Goal: Information Seeking & Learning: Learn about a topic

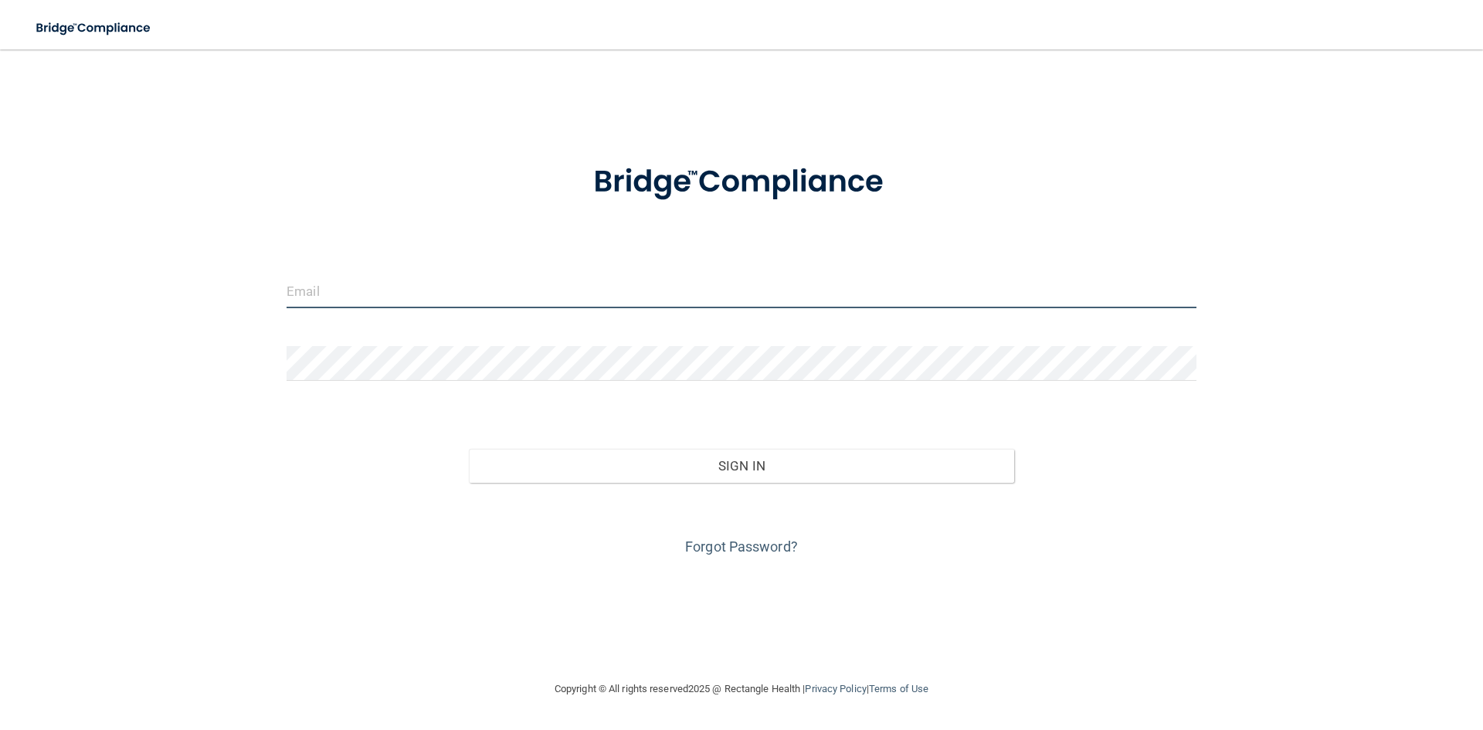
click at [600, 285] on input "email" at bounding box center [741, 290] width 910 height 35
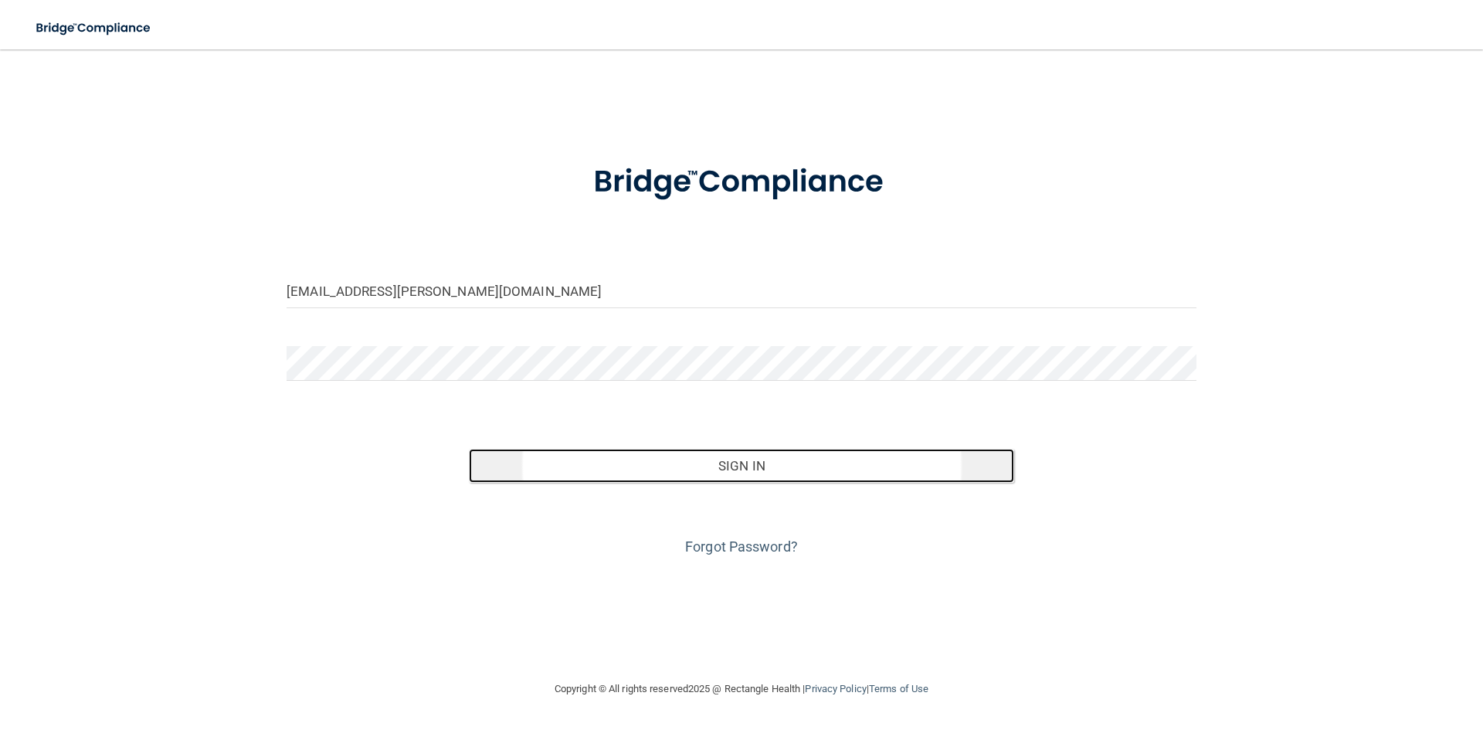
click at [730, 463] on button "Sign In" at bounding box center [742, 466] width 546 height 34
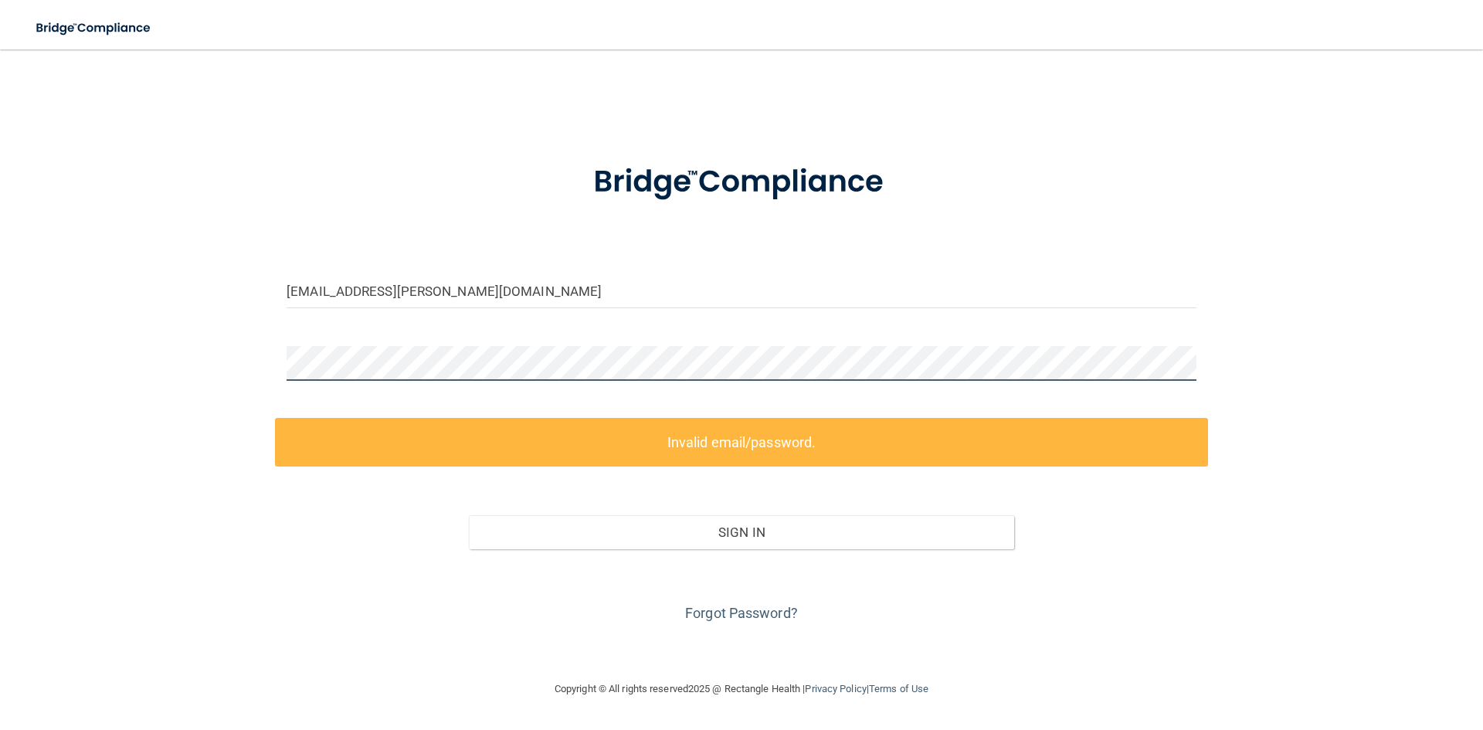
click at [253, 362] on div "[EMAIL_ADDRESS][PERSON_NAME][DOMAIN_NAME] Invalid email/password. You don't hav…" at bounding box center [741, 364] width 1421 height 599
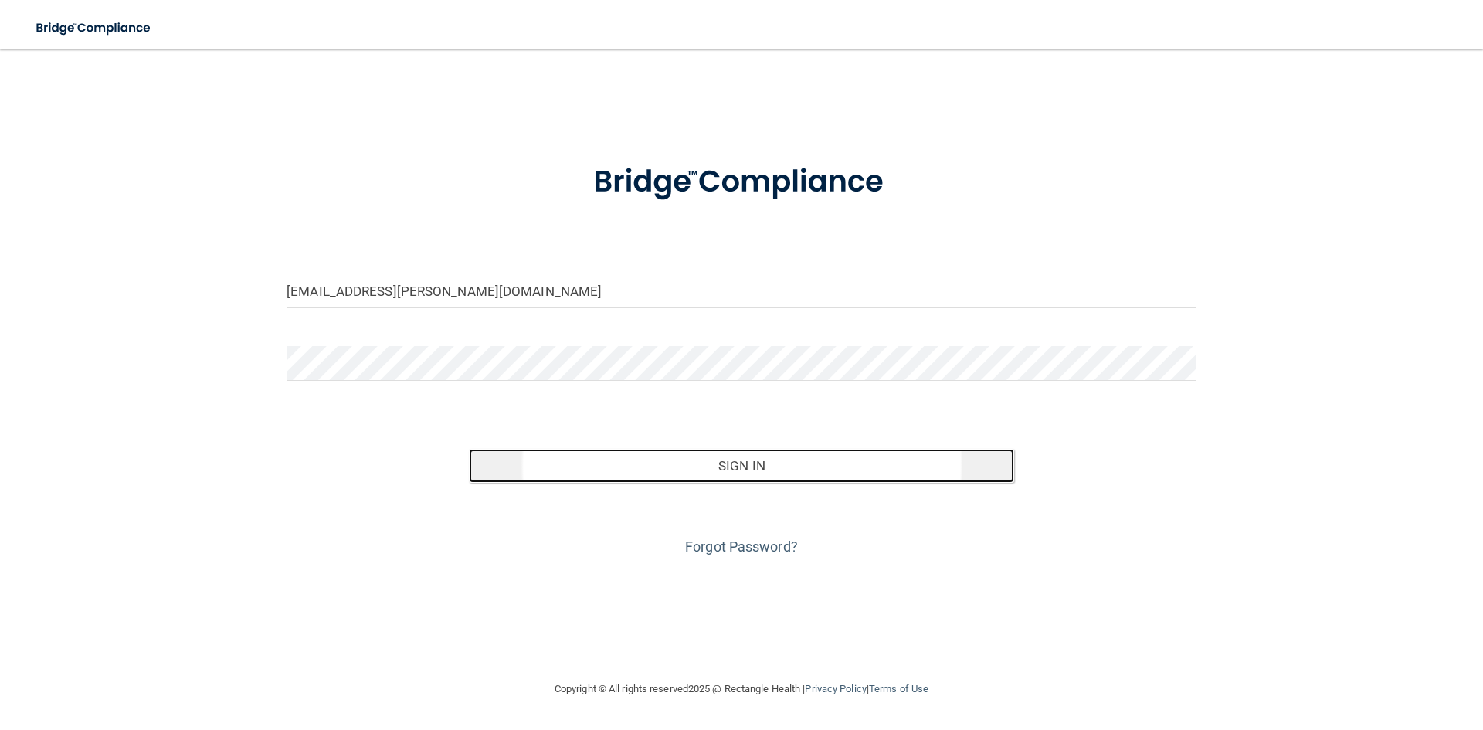
click at [712, 462] on button "Sign In" at bounding box center [742, 466] width 546 height 34
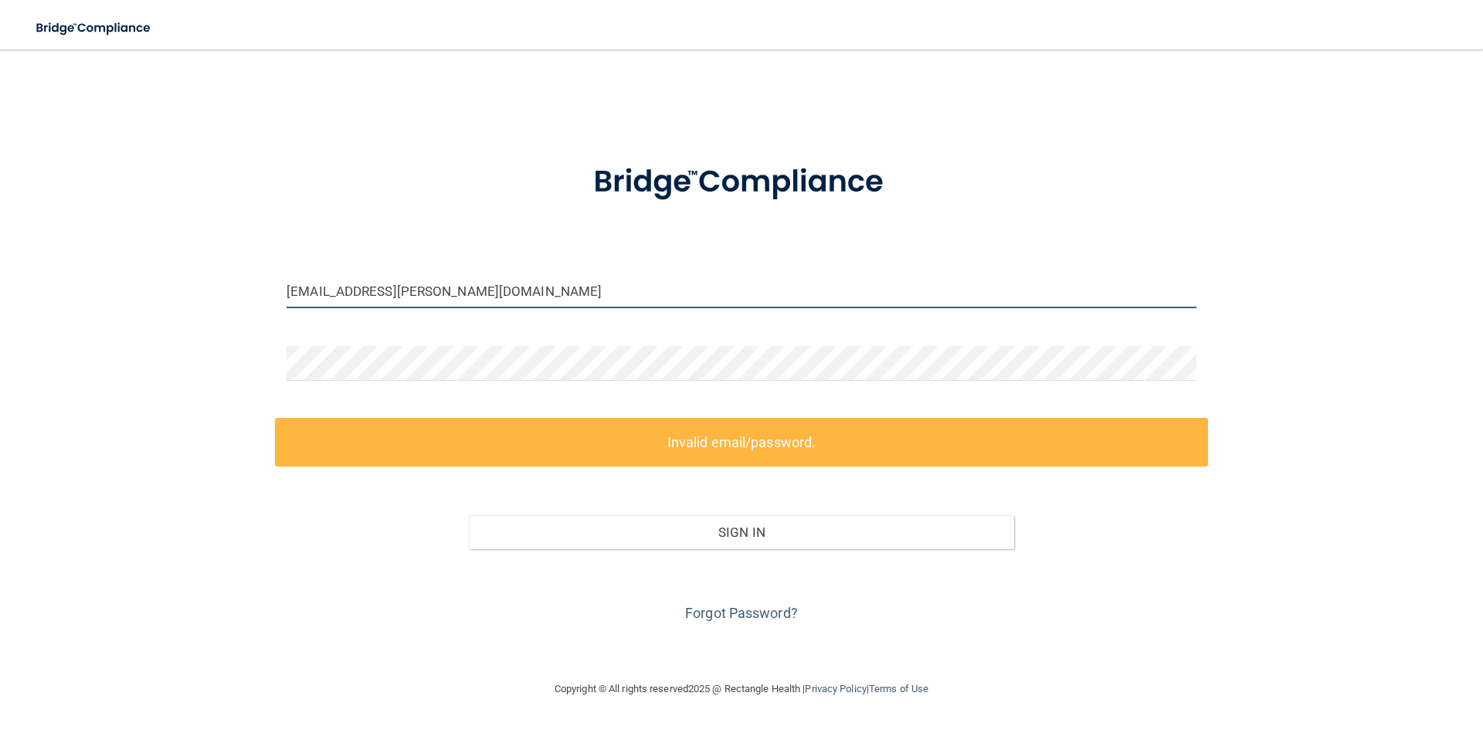
click at [445, 300] on input "[EMAIL_ADDRESS][PERSON_NAME][DOMAIN_NAME]" at bounding box center [741, 290] width 910 height 35
click at [554, 299] on input "[EMAIL_ADDRESS][PERSON_NAME][DOMAIN_NAME]" at bounding box center [741, 290] width 910 height 35
click at [472, 292] on input "[EMAIL_ADDRESS][PERSON_NAME][DOMAIN_NAME]" at bounding box center [741, 290] width 910 height 35
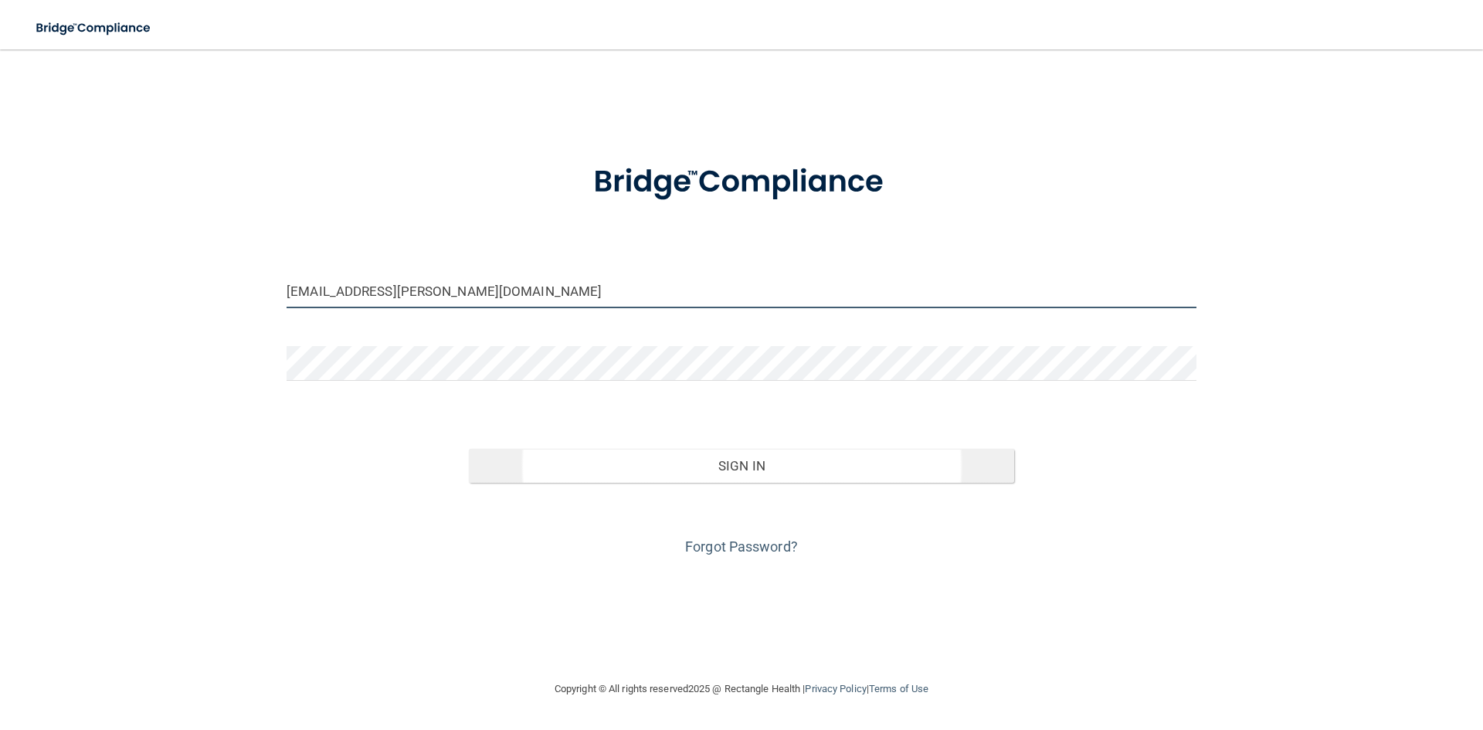
type input "[EMAIL_ADDRESS][PERSON_NAME][DOMAIN_NAME]"
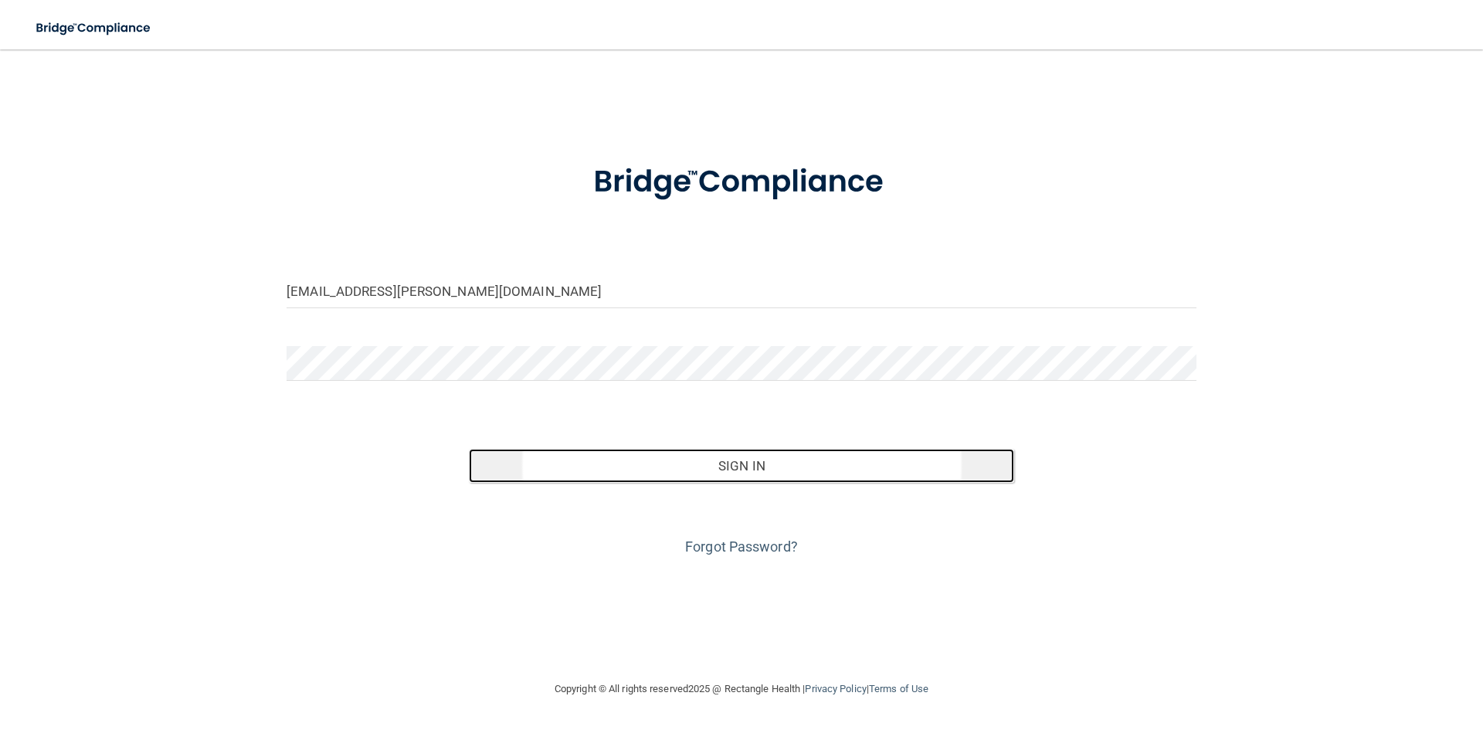
click at [743, 473] on button "Sign In" at bounding box center [742, 466] width 546 height 34
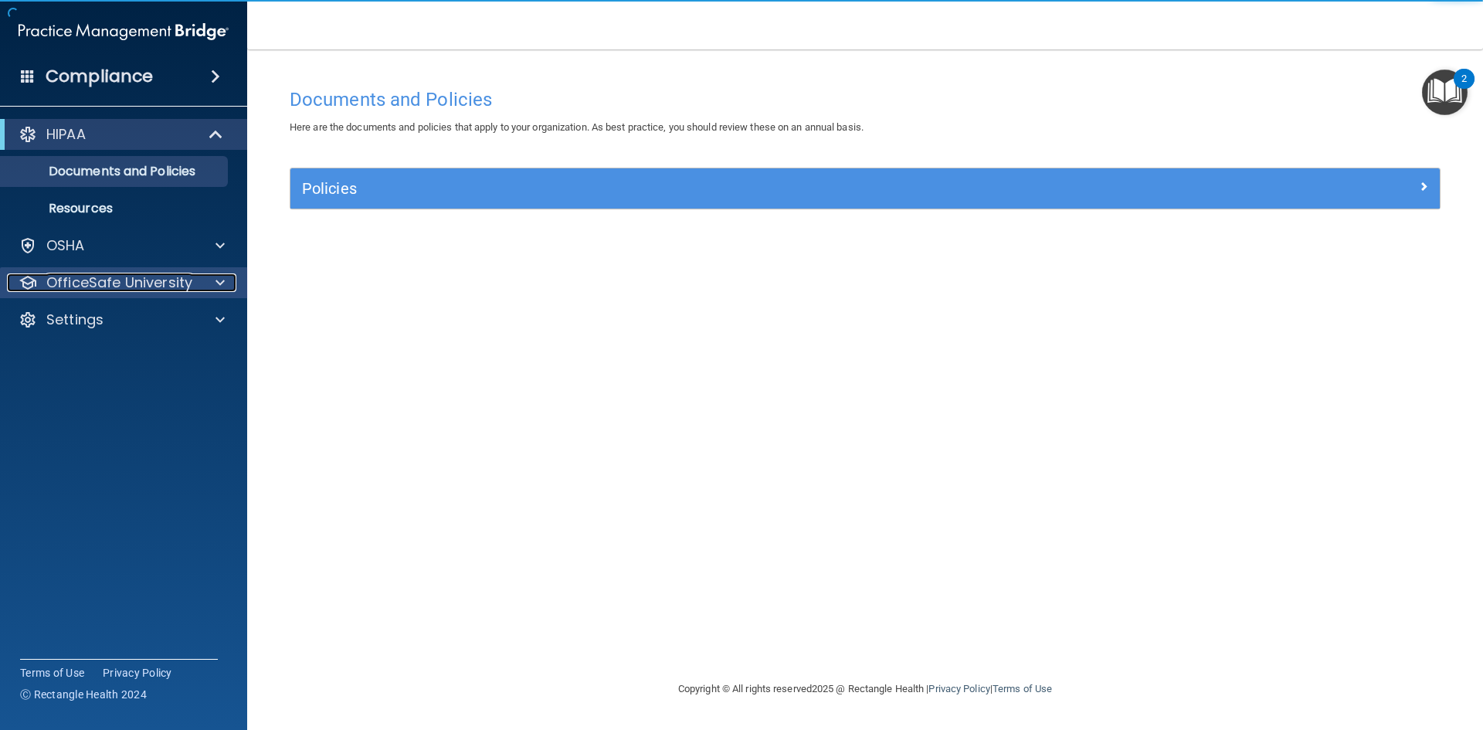
click at [128, 280] on p "OfficeSafe University" at bounding box center [119, 282] width 146 height 19
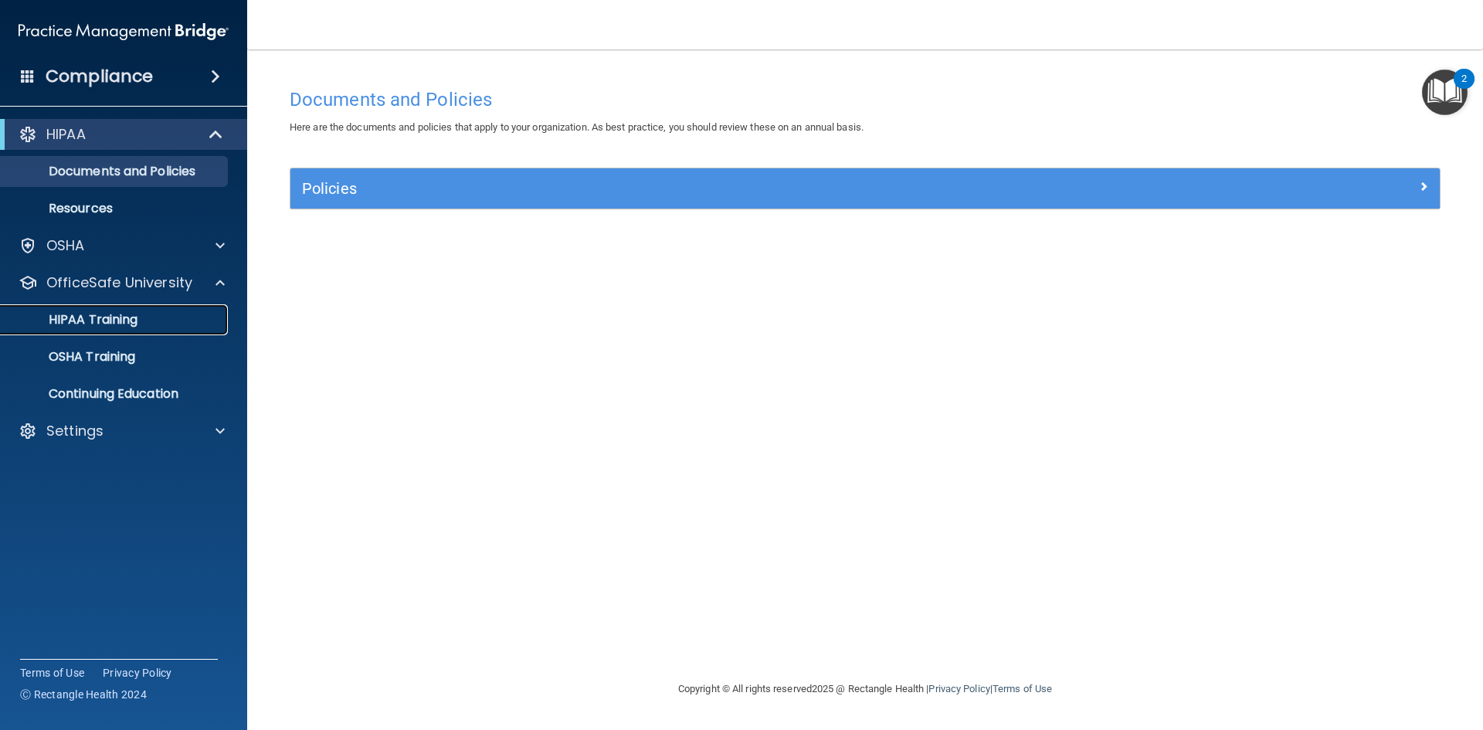
click at [125, 318] on p "HIPAA Training" at bounding box center [73, 319] width 127 height 15
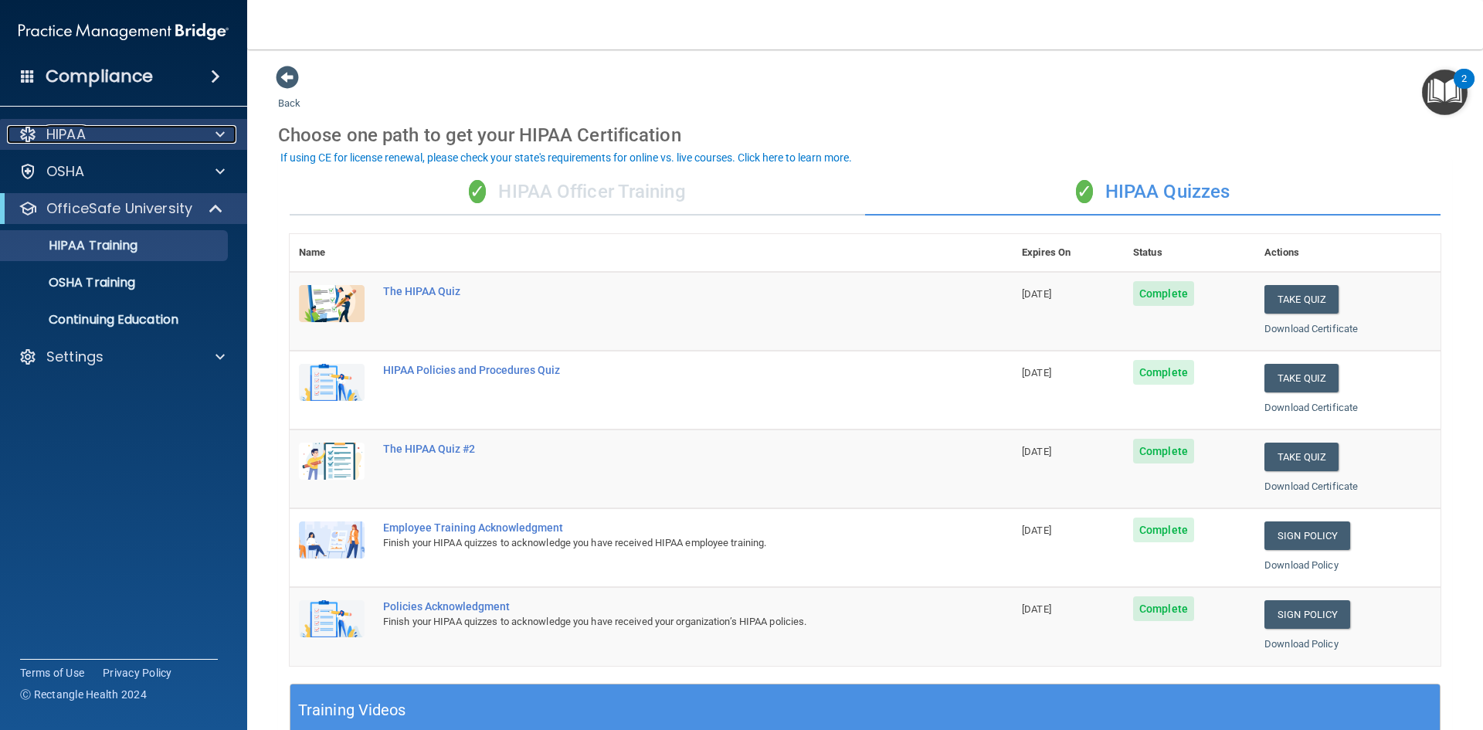
click at [93, 137] on div "HIPAA" at bounding box center [103, 134] width 192 height 19
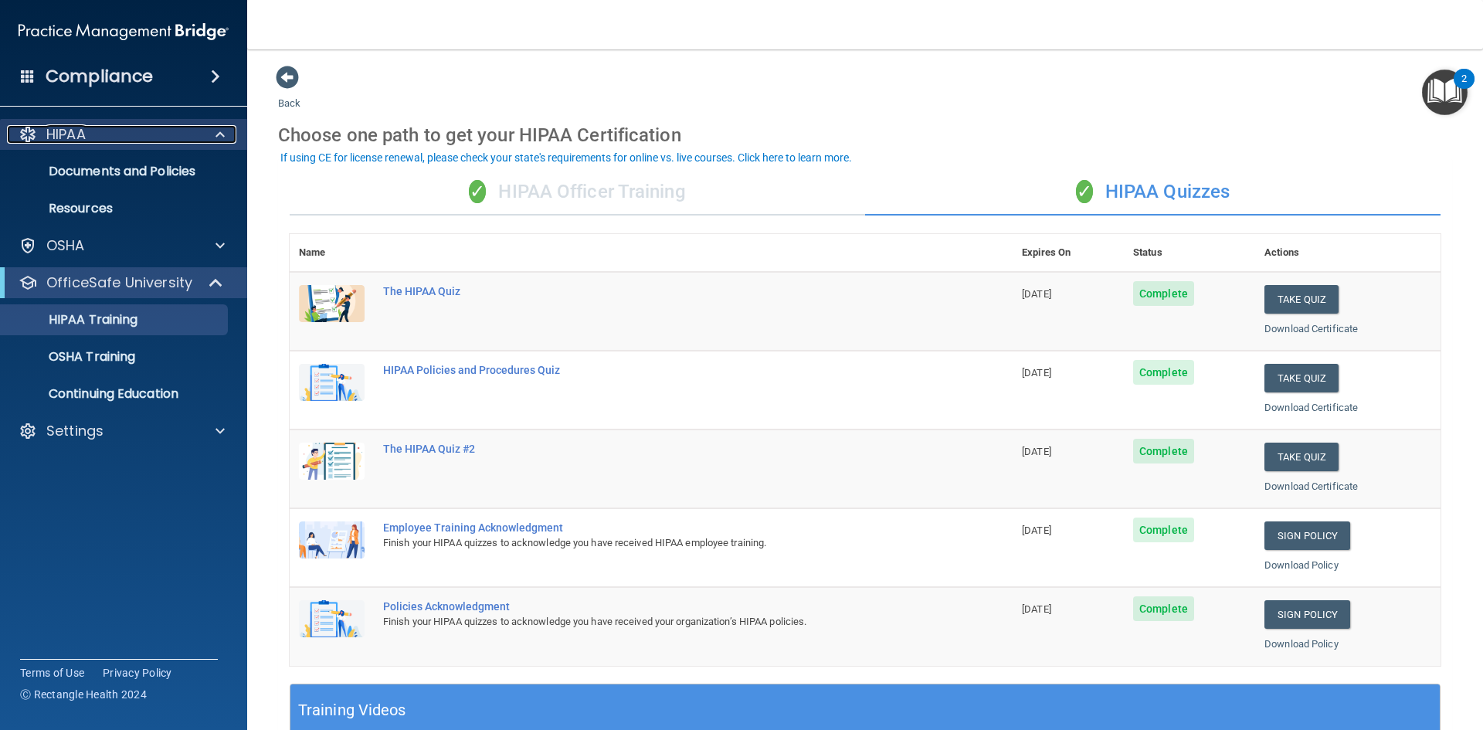
click at [93, 137] on div "HIPAA" at bounding box center [103, 134] width 192 height 19
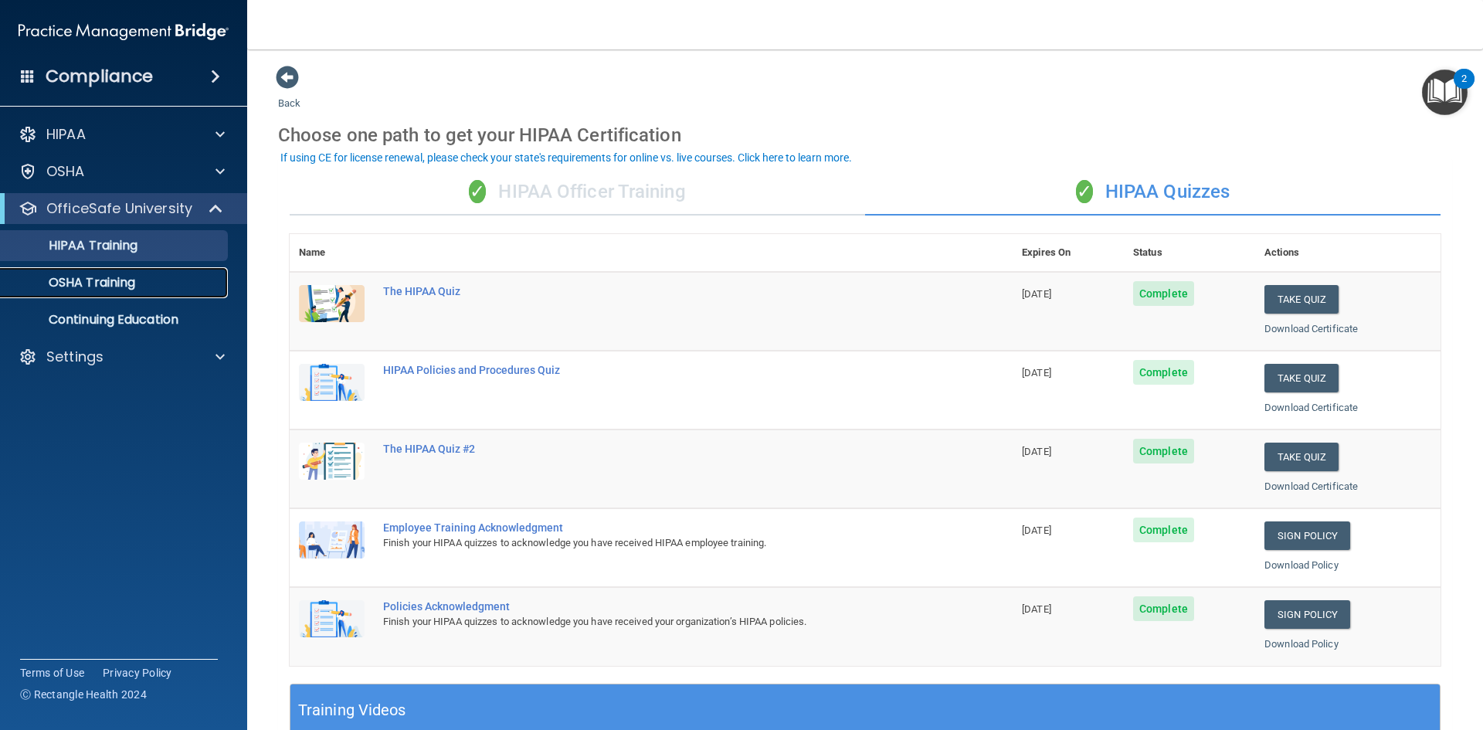
click at [109, 275] on p "OSHA Training" at bounding box center [72, 282] width 125 height 15
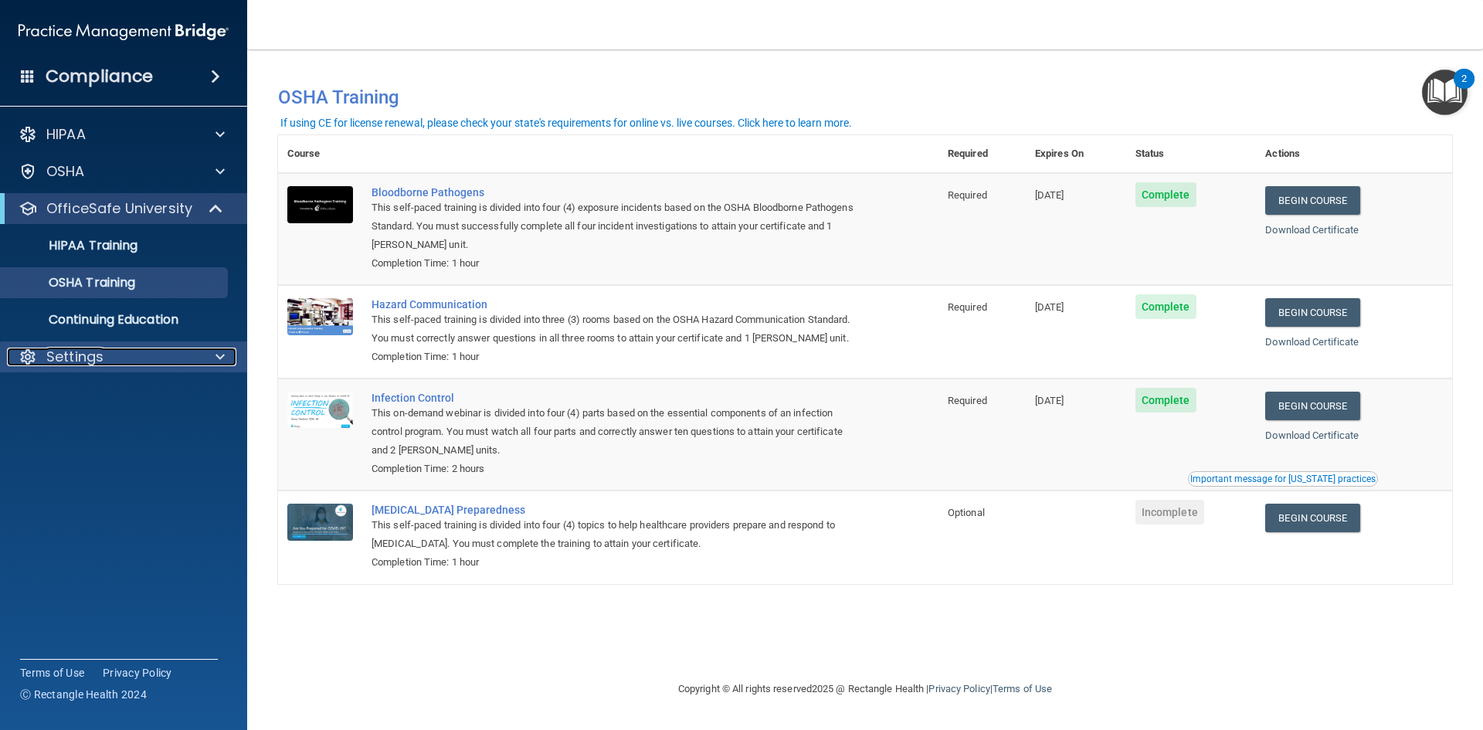
click at [102, 355] on p "Settings" at bounding box center [74, 356] width 57 height 19
click at [95, 227] on ul "HIPAA Training OSHA Training Continuing Education" at bounding box center [125, 279] width 280 height 111
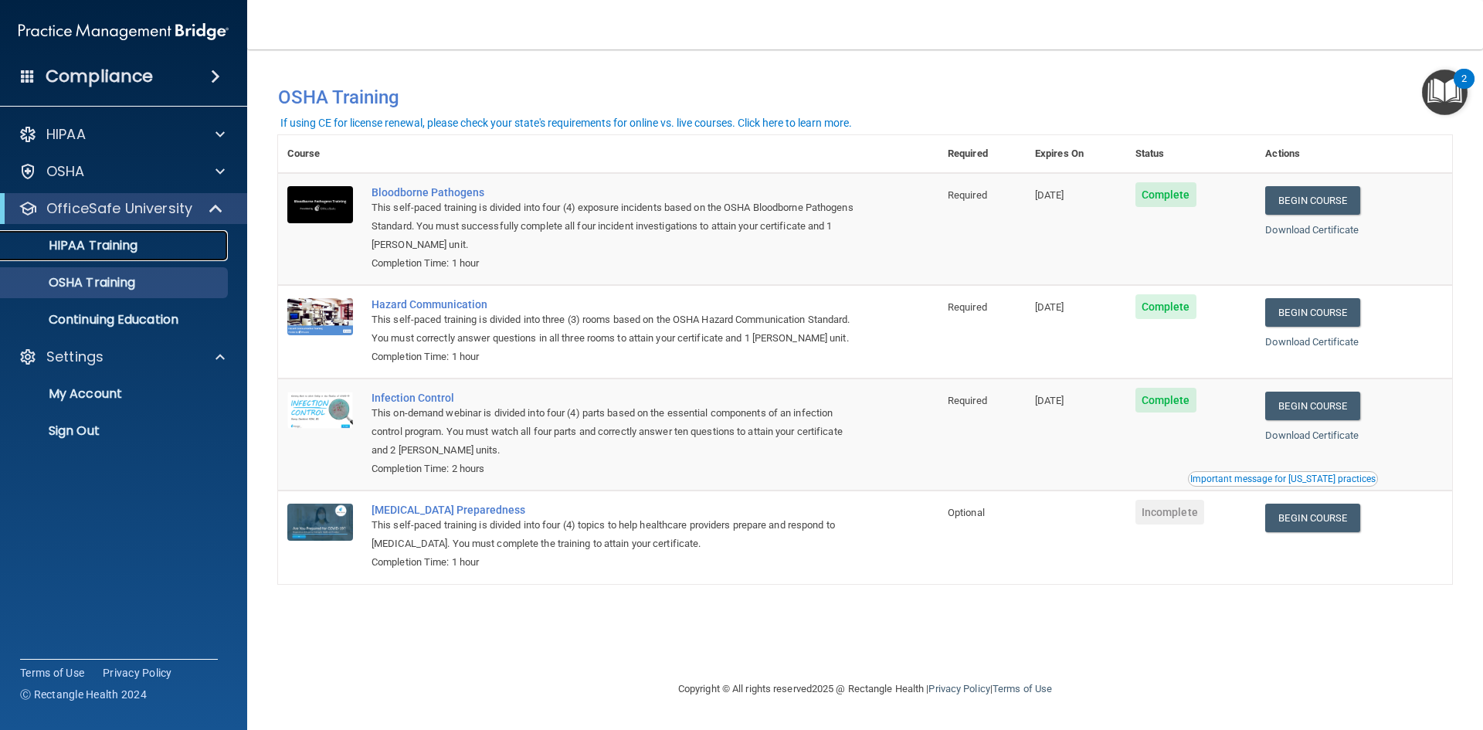
click at [93, 246] on p "HIPAA Training" at bounding box center [73, 245] width 127 height 15
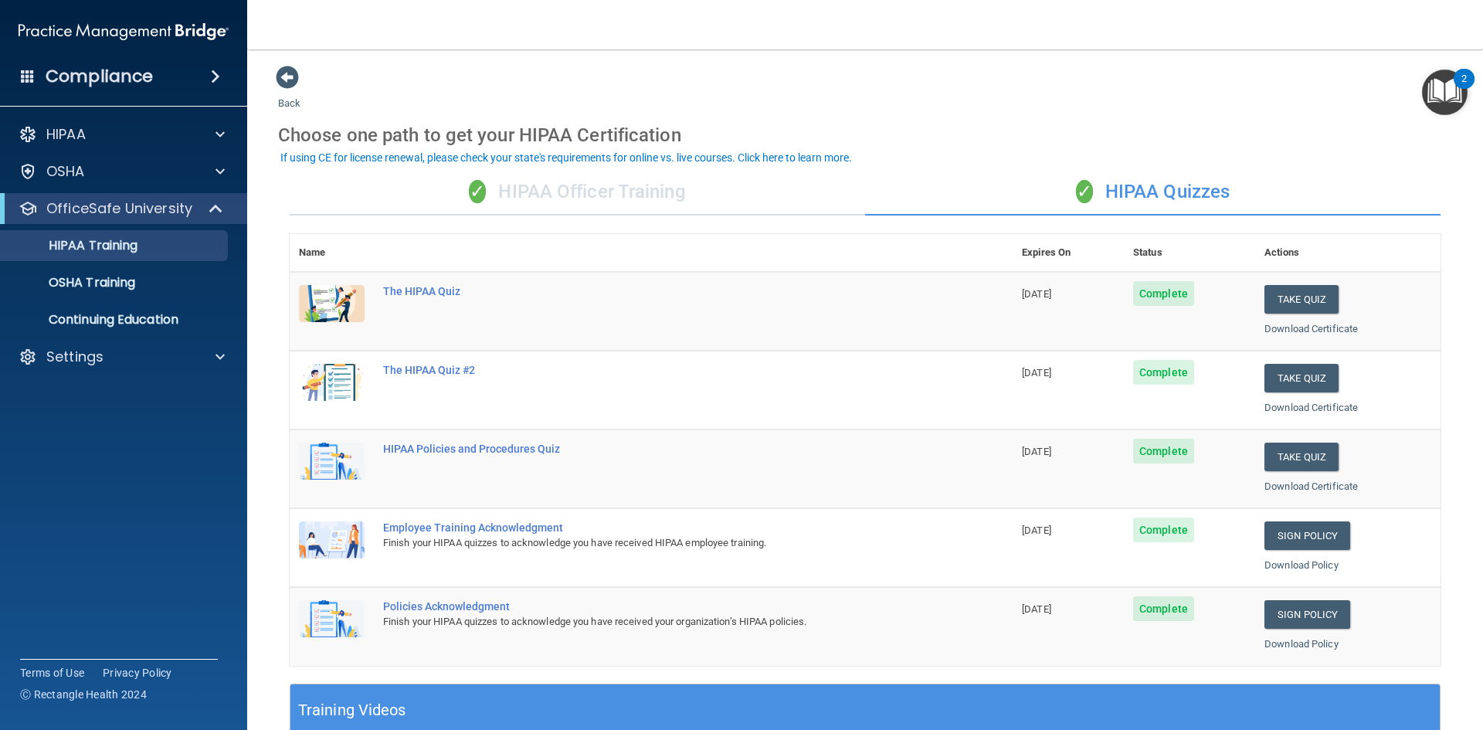
click at [564, 195] on div "✓ HIPAA Officer Training" at bounding box center [577, 192] width 575 height 46
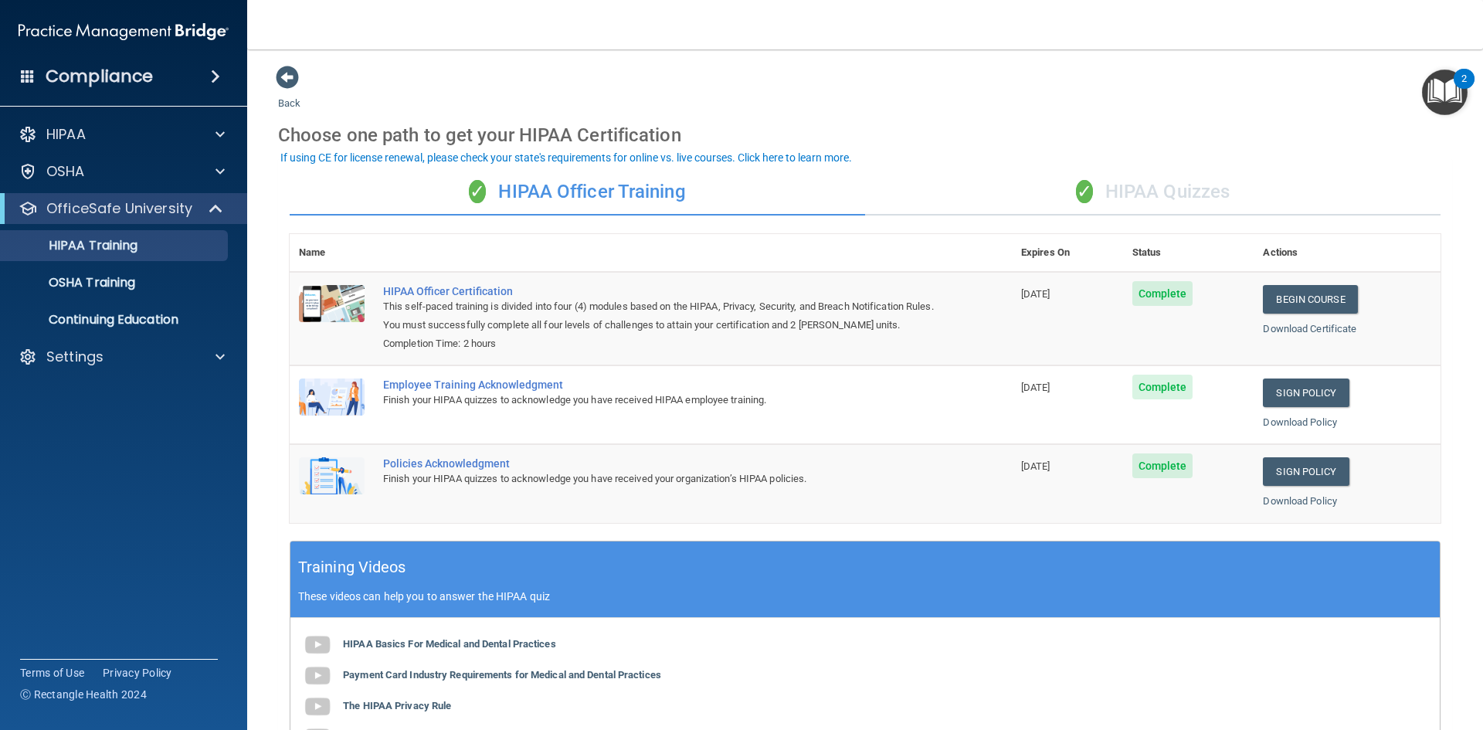
click at [1149, 194] on div "✓ HIPAA Quizzes" at bounding box center [1152, 192] width 575 height 46
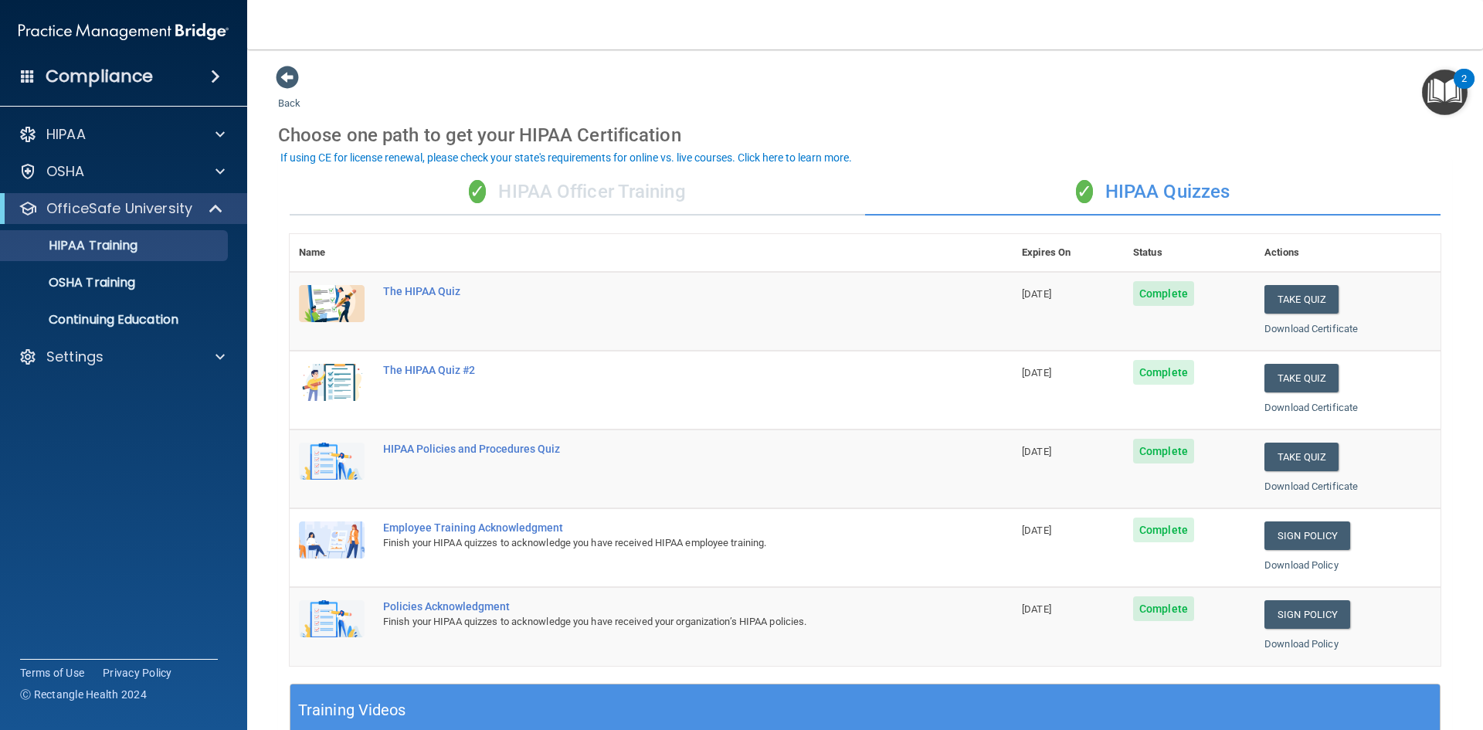
click at [566, 198] on div "✓ HIPAA Officer Training" at bounding box center [577, 192] width 575 height 46
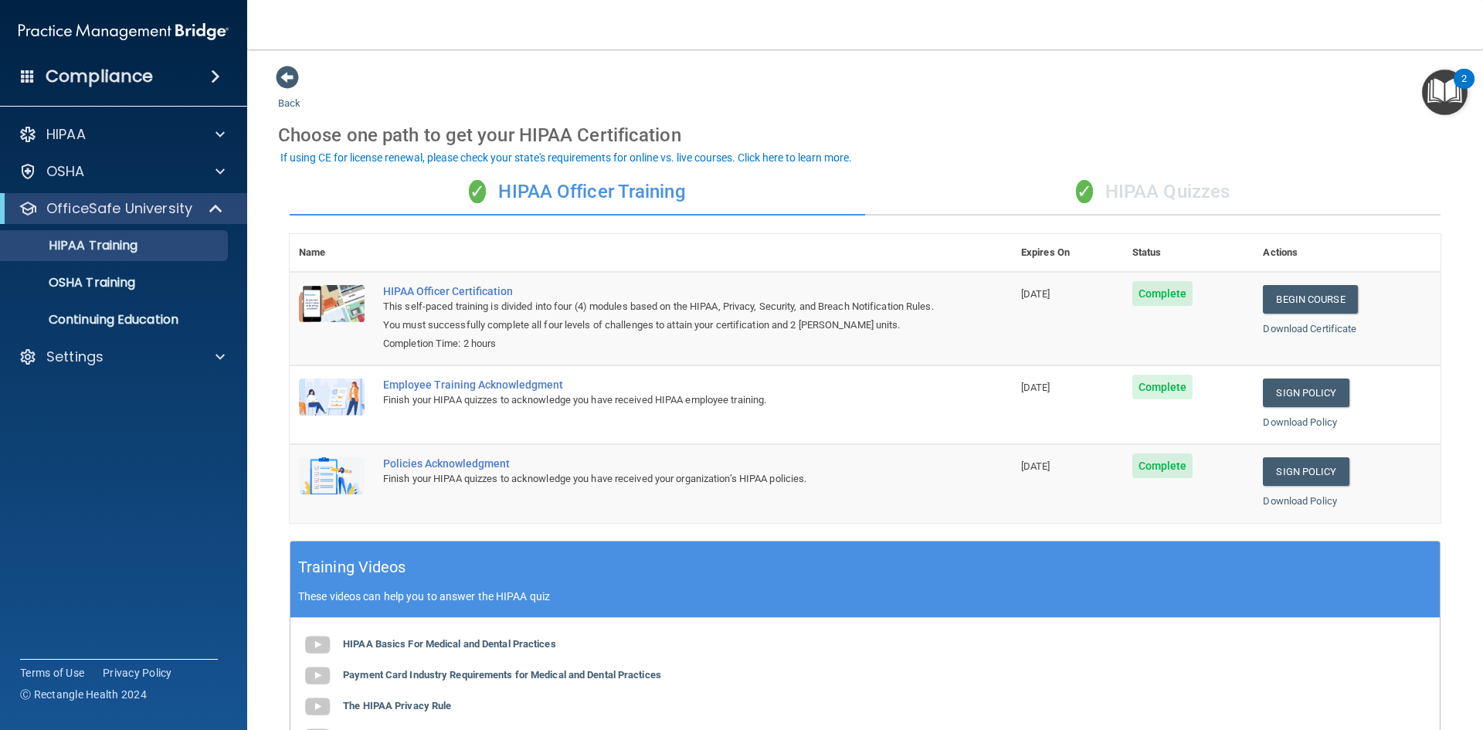
click at [1136, 208] on div "✓ HIPAA Quizzes" at bounding box center [1152, 192] width 575 height 46
